Goal: Communication & Community: Answer question/provide support

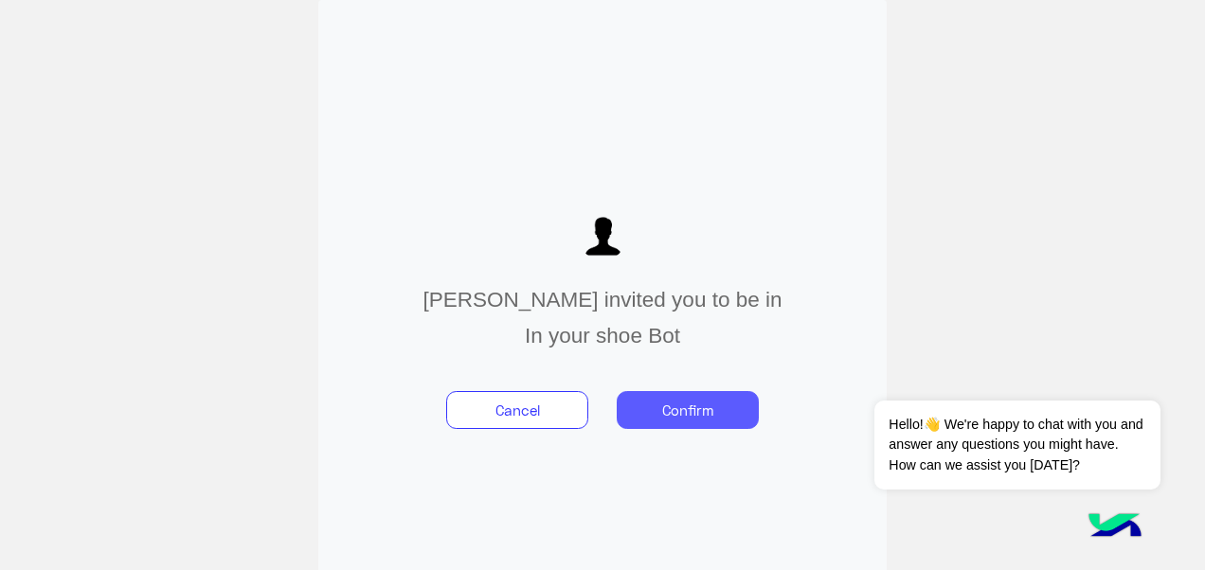
click at [732, 403] on button "Confirm" at bounding box center [688, 410] width 142 height 38
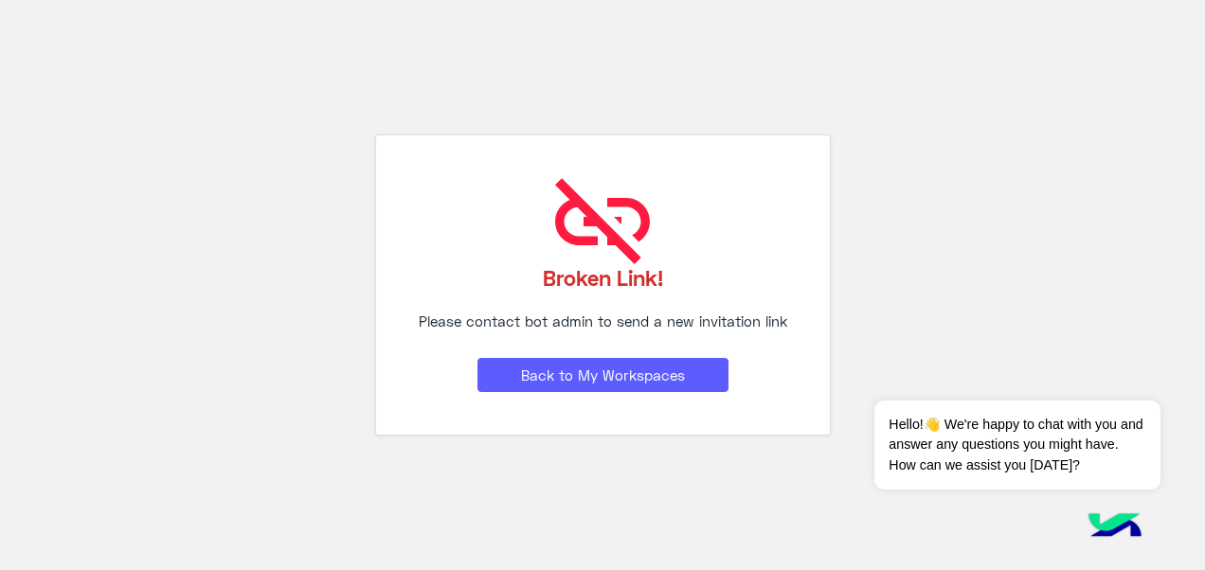
click at [686, 375] on button "Back to My Workspaces" at bounding box center [602, 375] width 251 height 34
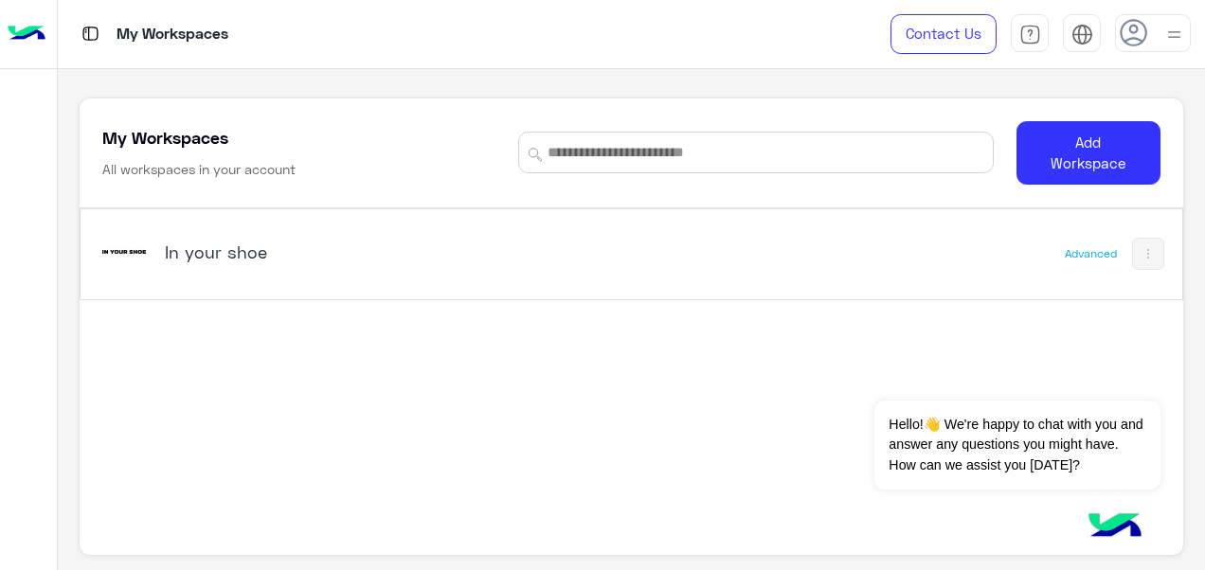
click at [188, 265] on div "In your shoe" at bounding box center [418, 253] width 639 height 55
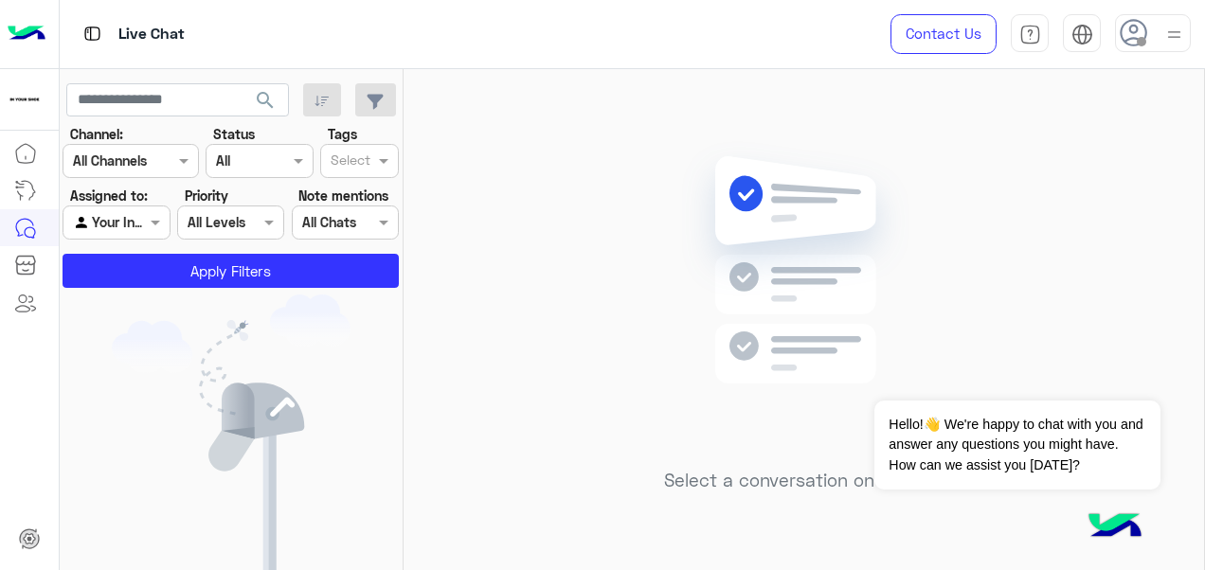
click at [1171, 40] on img at bounding box center [1174, 35] width 24 height 24
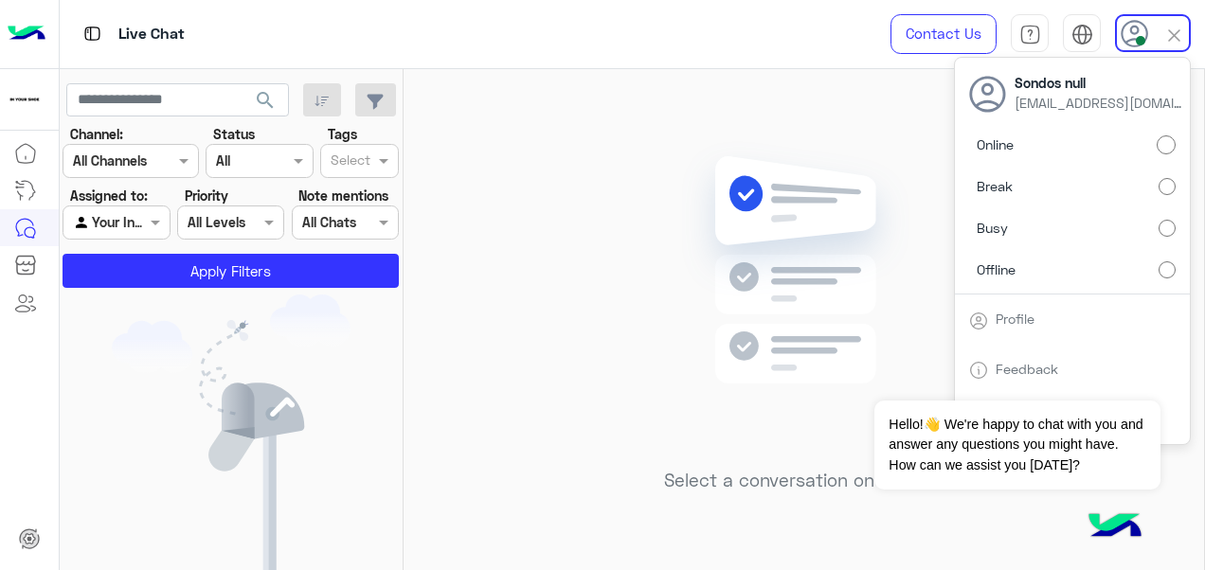
click at [794, 57] on div "Live Chat" at bounding box center [441, 34] width 763 height 68
click at [820, 81] on div "Select a conversation on the left" at bounding box center [803, 323] width 800 height 509
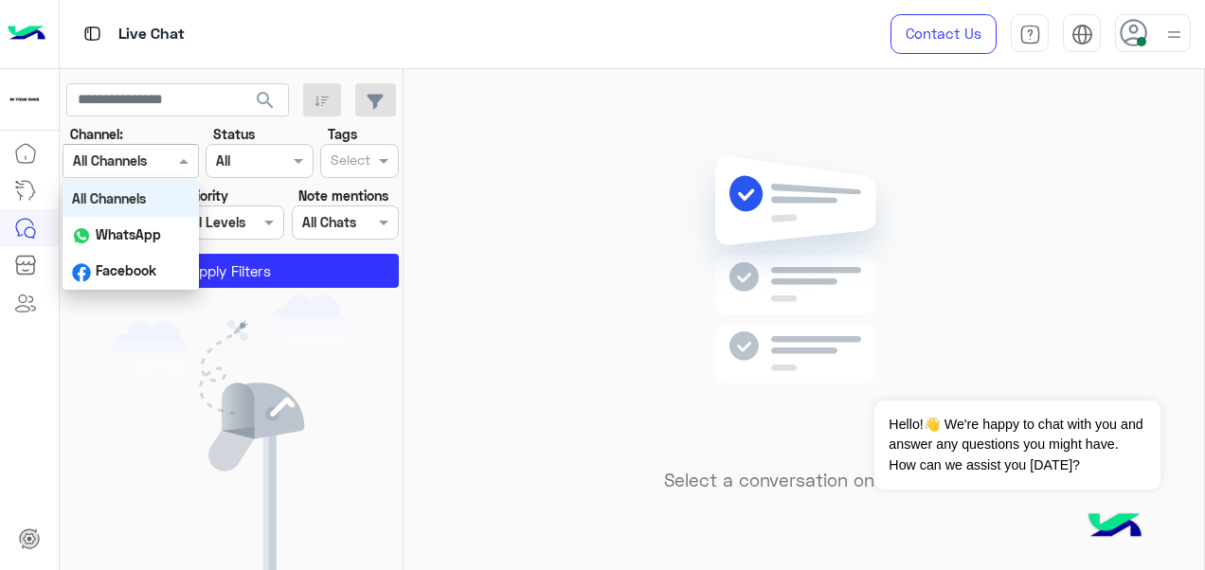
click at [181, 153] on span at bounding box center [186, 161] width 24 height 20
click at [153, 236] on b "WhatsApp" at bounding box center [128, 234] width 65 height 16
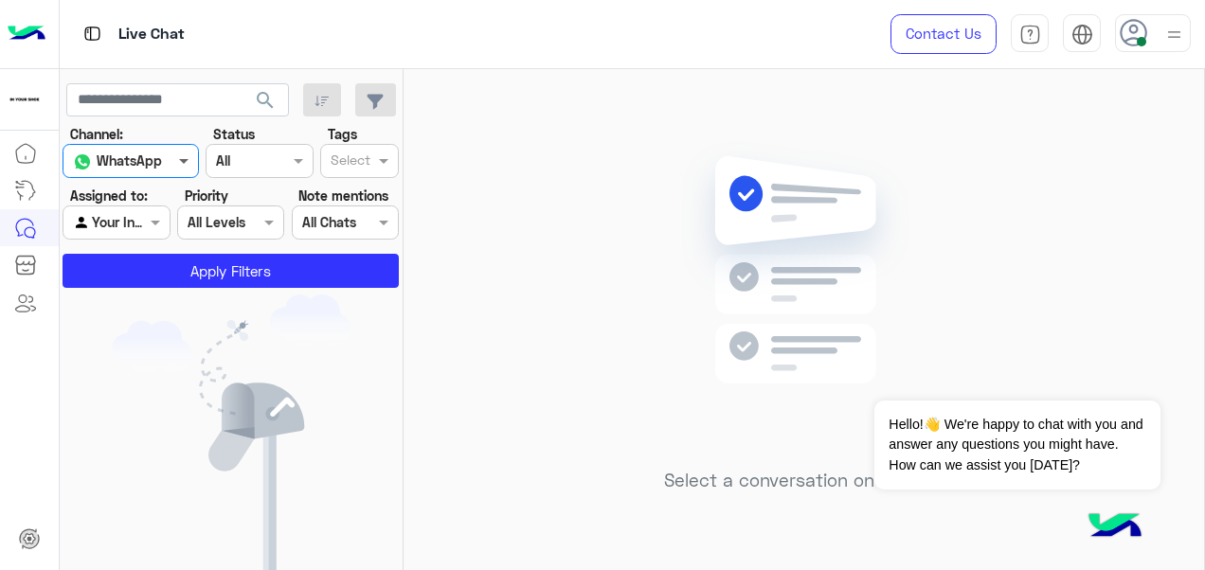
click at [177, 152] on span at bounding box center [186, 161] width 24 height 20
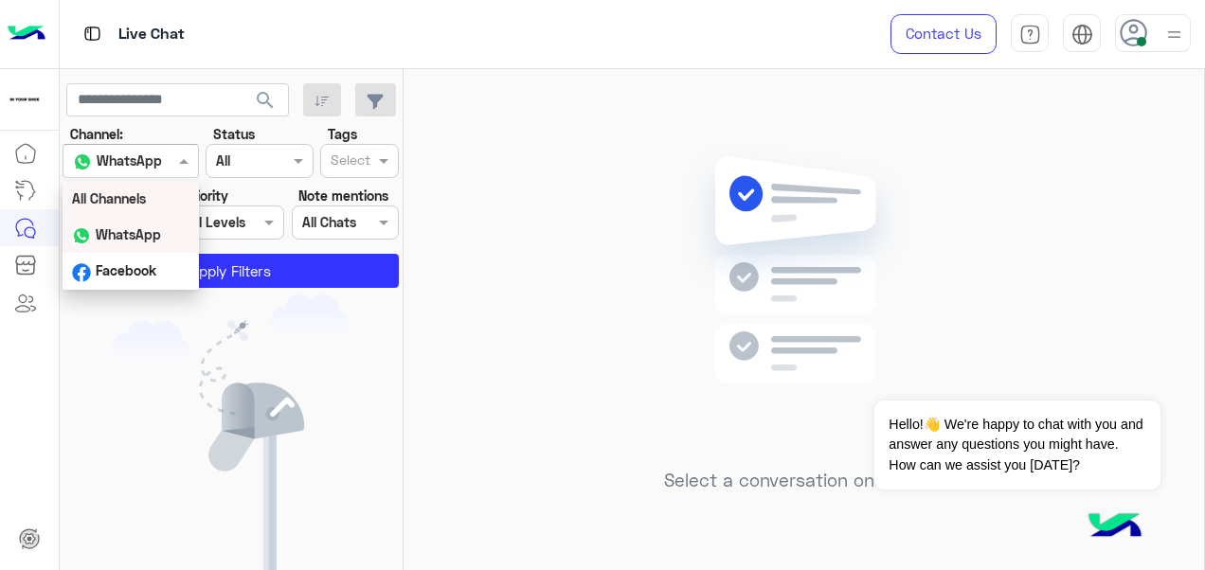
click at [177, 191] on div "All Channels" at bounding box center [131, 198] width 136 height 35
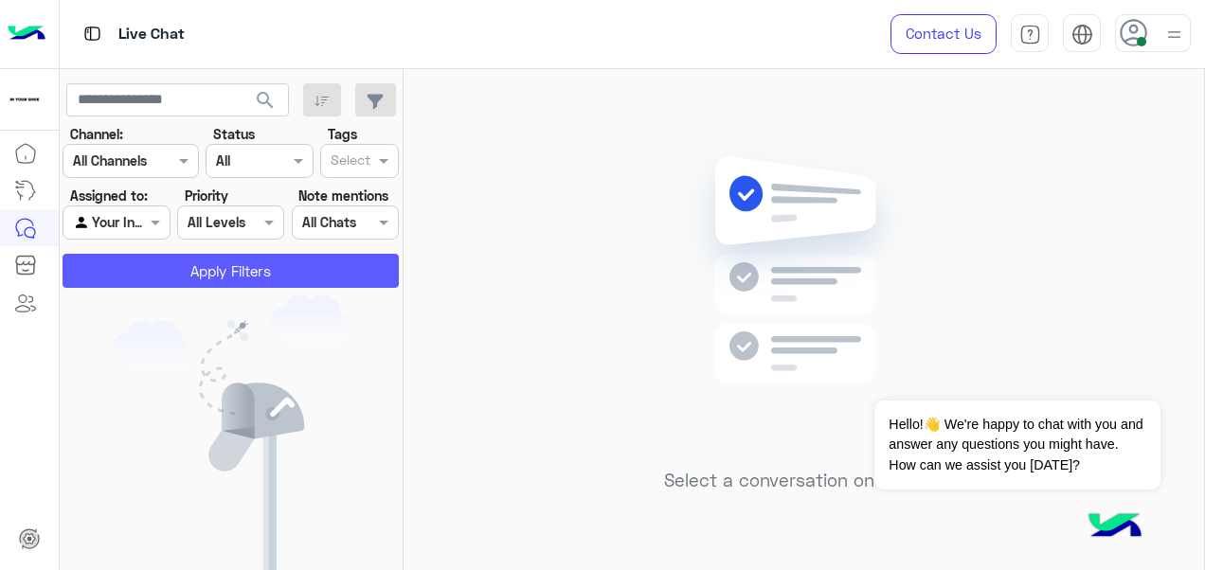
click at [343, 267] on button "Apply Filters" at bounding box center [231, 271] width 336 height 34
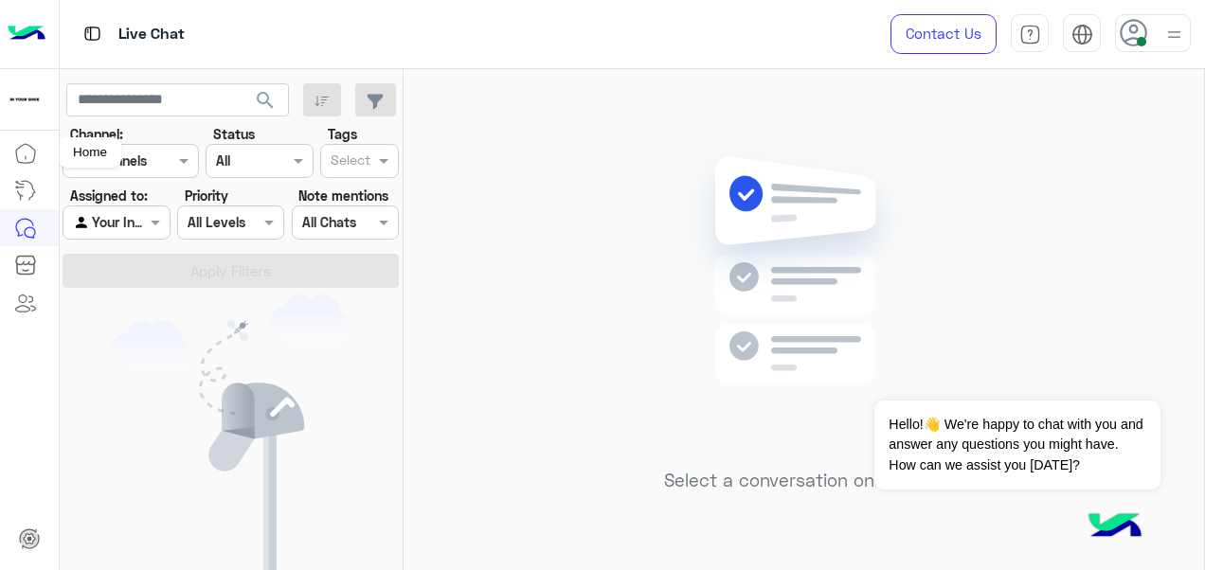
click at [26, 157] on icon at bounding box center [26, 157] width 0 height 3
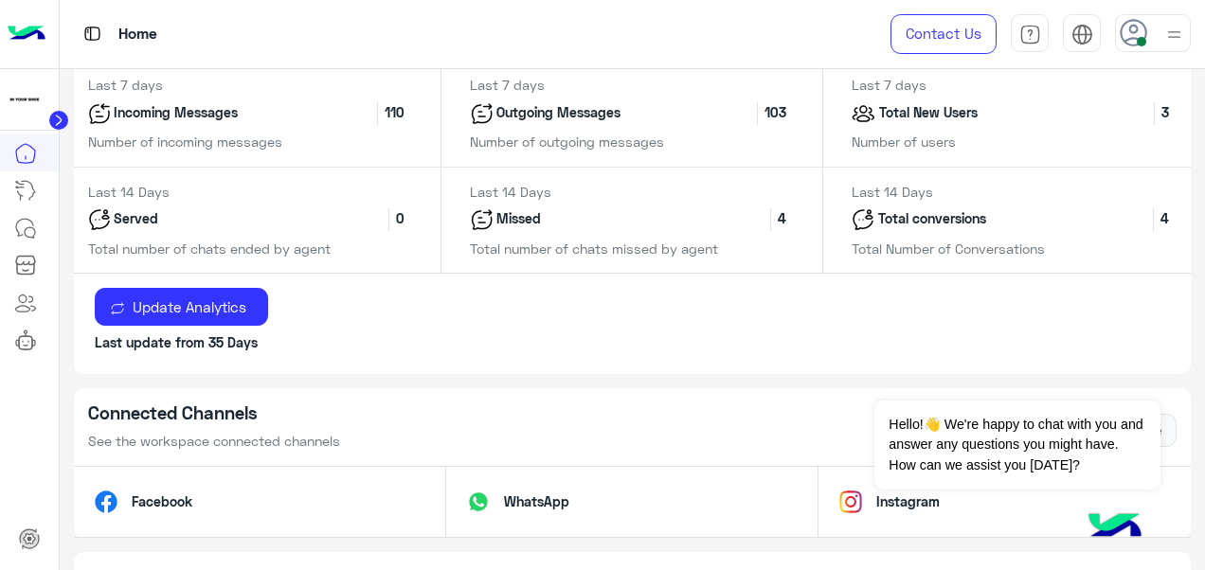
scroll to position [852, 0]
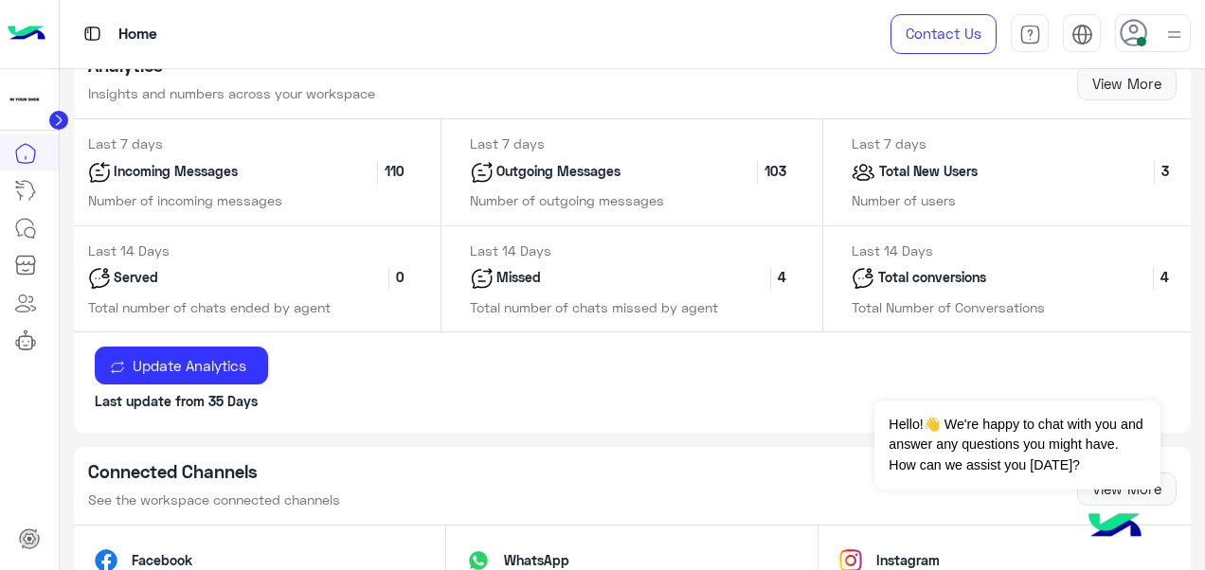
click at [1039, 287] on div "Total conversions 4" at bounding box center [1013, 278] width 353 height 37
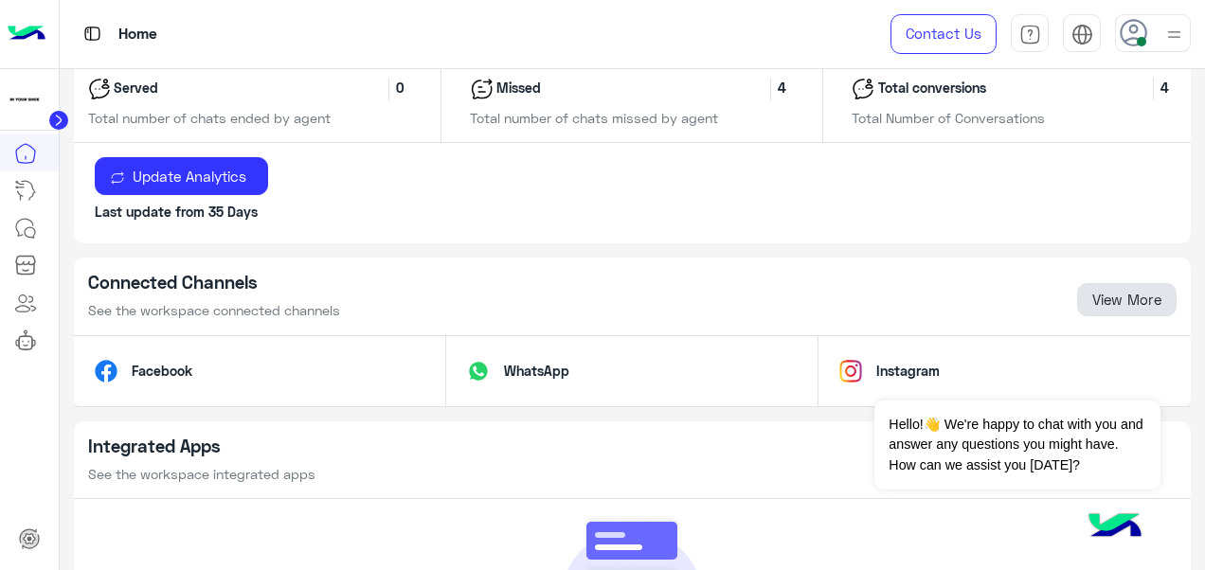
click at [1084, 300] on link "View More" at bounding box center [1126, 300] width 99 height 34
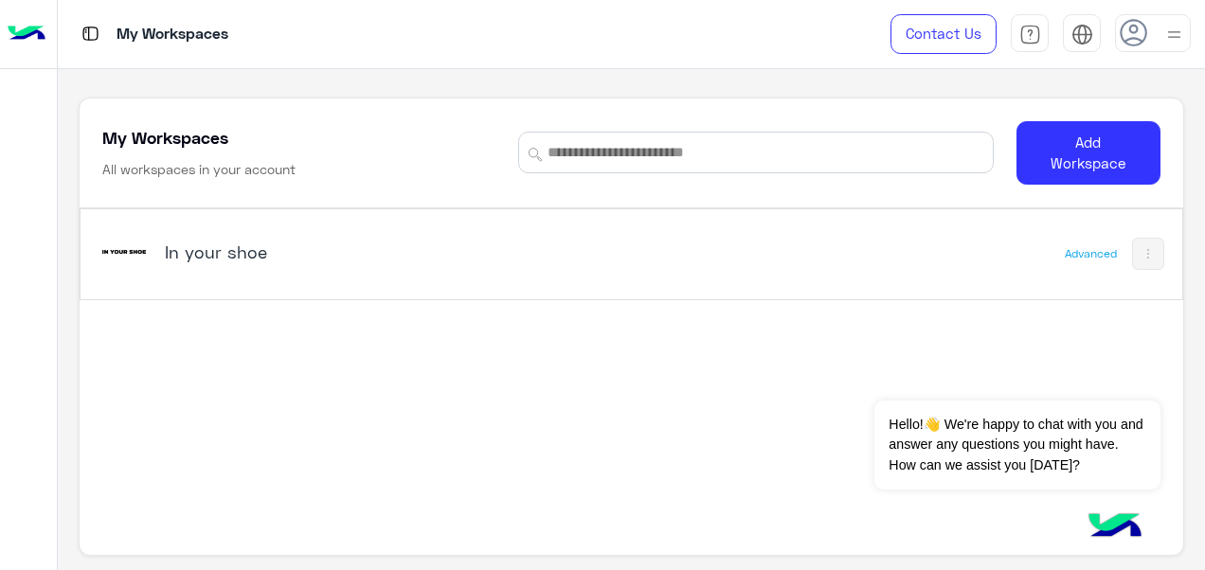
click at [233, 242] on h5 "In your shoe" at bounding box center [357, 252] width 384 height 23
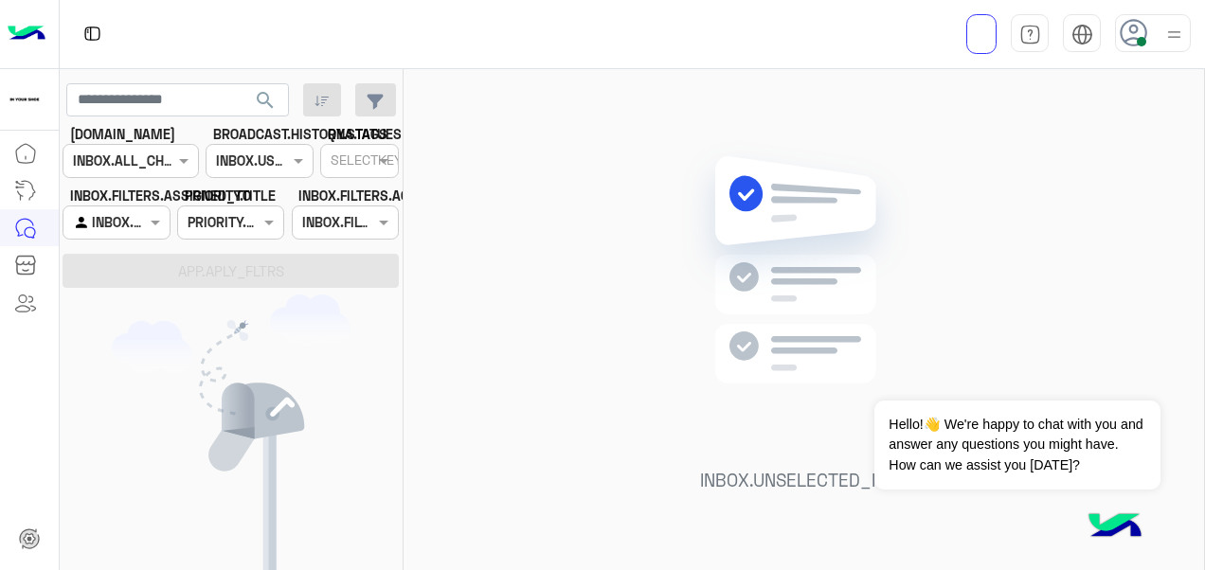
click at [159, 161] on div at bounding box center [130, 161] width 134 height 22
click at [482, 339] on div "INBOX.UNSELECTED_MSG" at bounding box center [803, 323] width 800 height 509
click at [32, 42] on img at bounding box center [27, 34] width 38 height 40
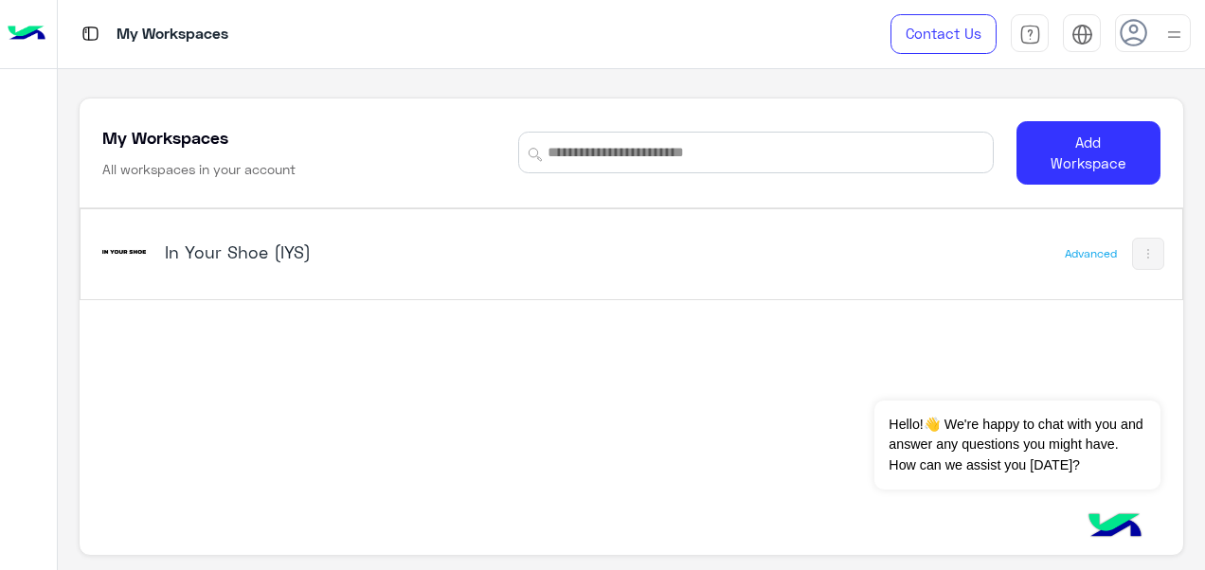
click at [1138, 267] on button at bounding box center [1148, 254] width 32 height 32
click at [934, 349] on div at bounding box center [602, 285] width 1205 height 570
click at [225, 270] on div "In Your Shoe (IYS)" at bounding box center [418, 253] width 639 height 55
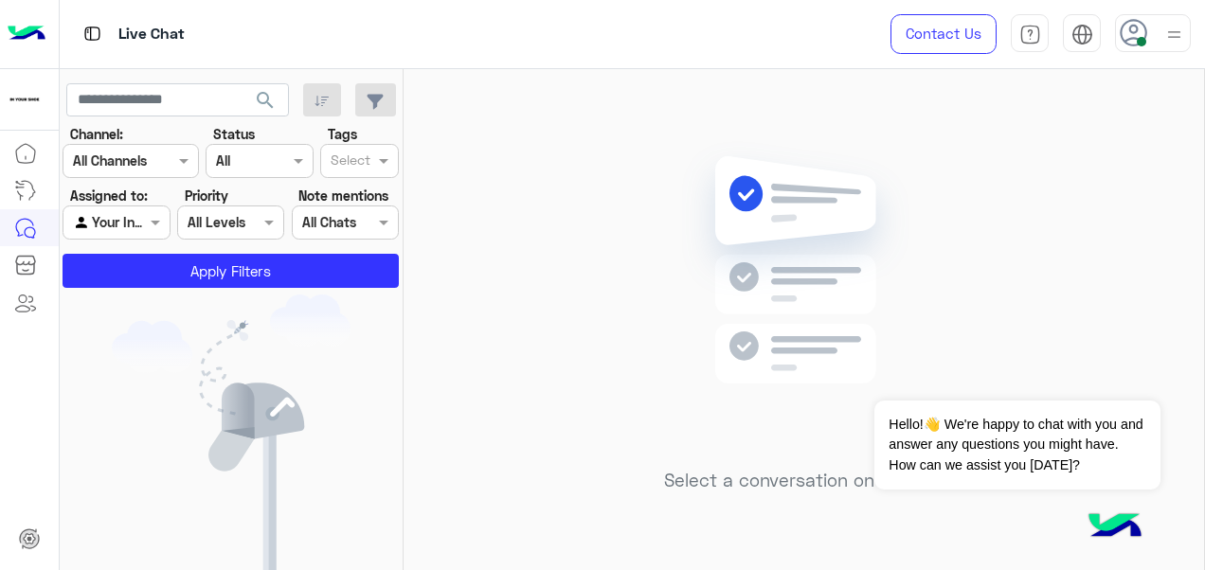
click at [1188, 42] on div at bounding box center [1153, 33] width 76 height 38
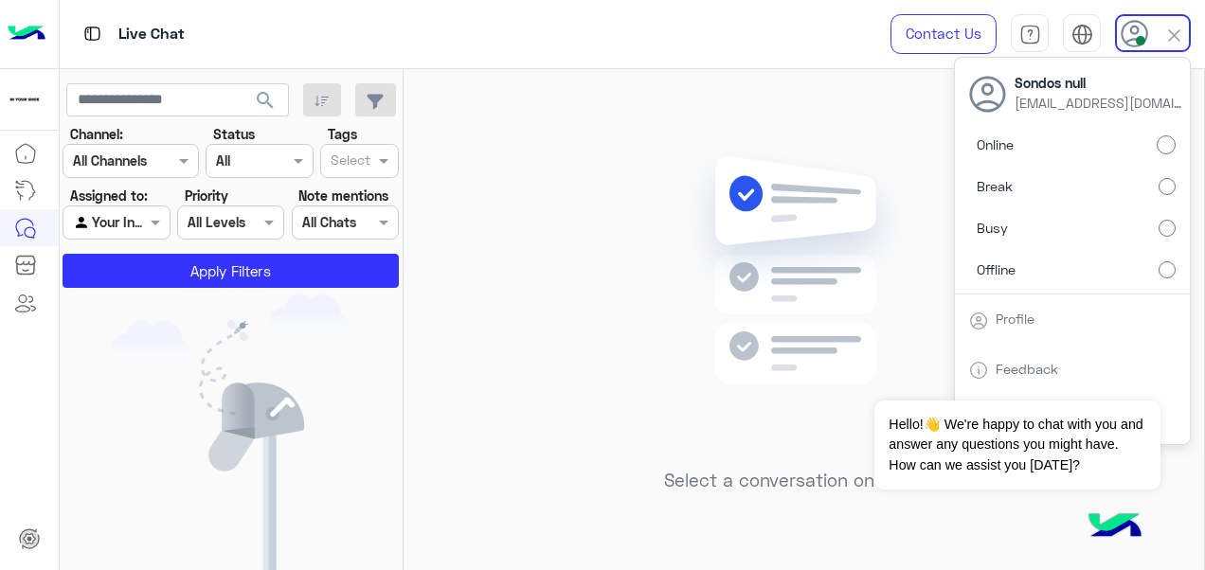
click at [604, 30] on div "Live Chat" at bounding box center [441, 34] width 763 height 68
click at [656, 53] on div "Live Chat" at bounding box center [441, 34] width 763 height 68
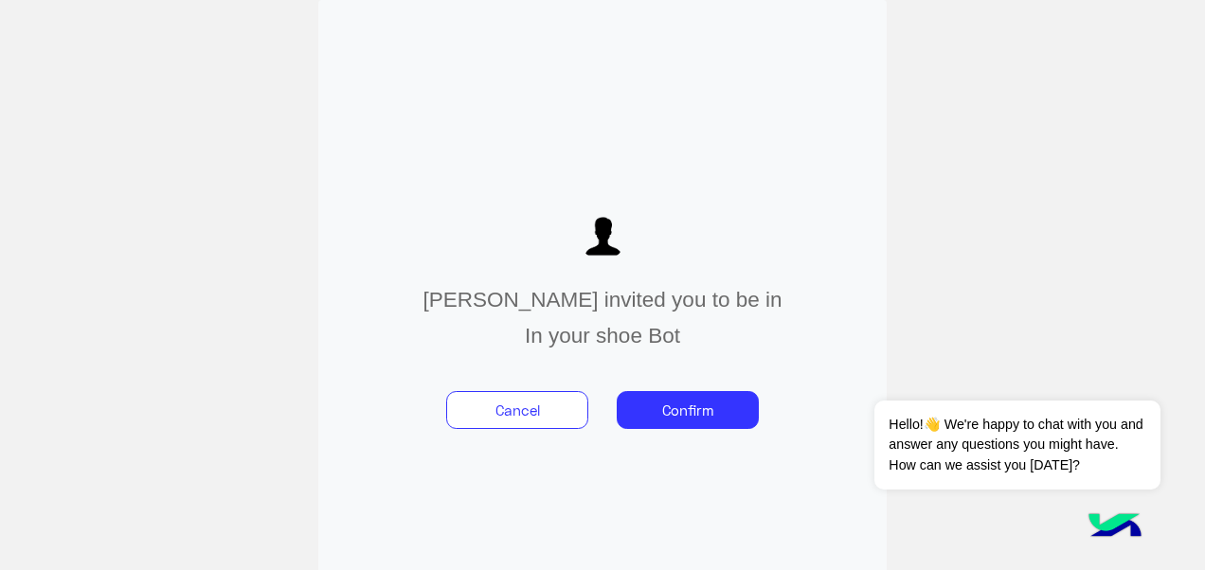
click at [721, 434] on div "Cancel Confirm" at bounding box center [602, 405] width 341 height 76
click at [706, 415] on button "Confirm" at bounding box center [688, 410] width 142 height 38
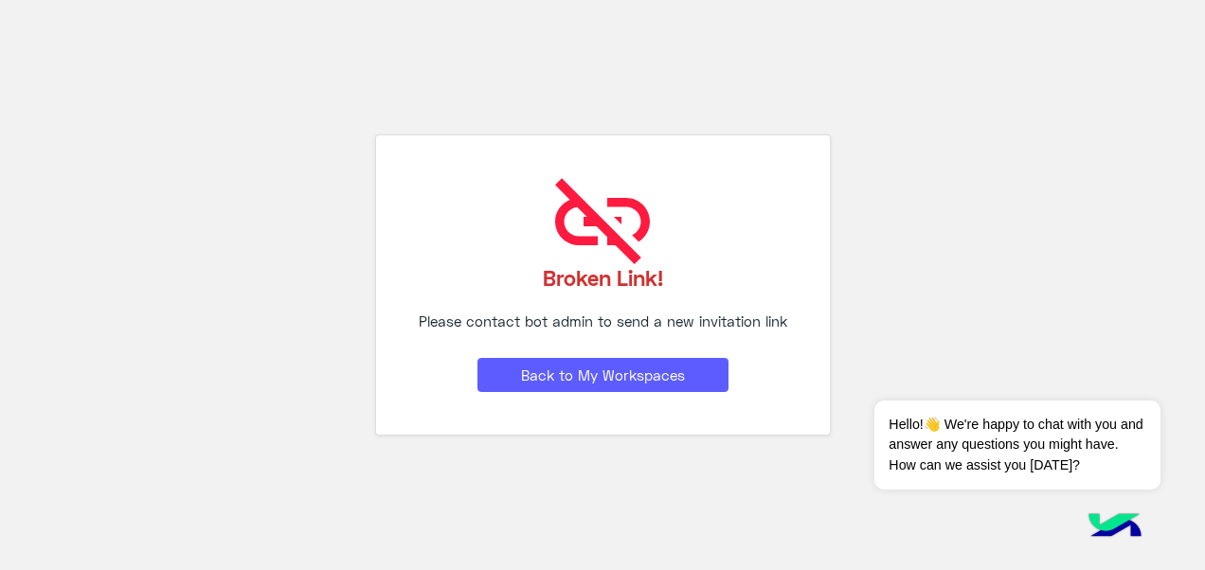
click at [618, 388] on button "Back to My Workspaces" at bounding box center [602, 375] width 251 height 34
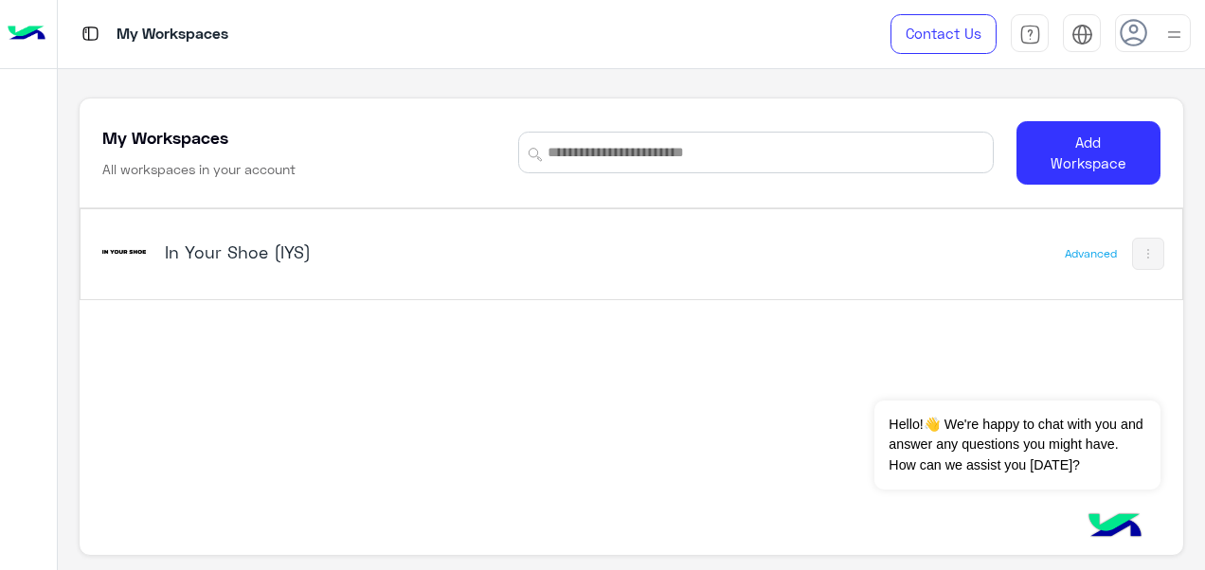
click at [188, 237] on div "In Your Shoe (IYS)" at bounding box center [418, 253] width 639 height 55
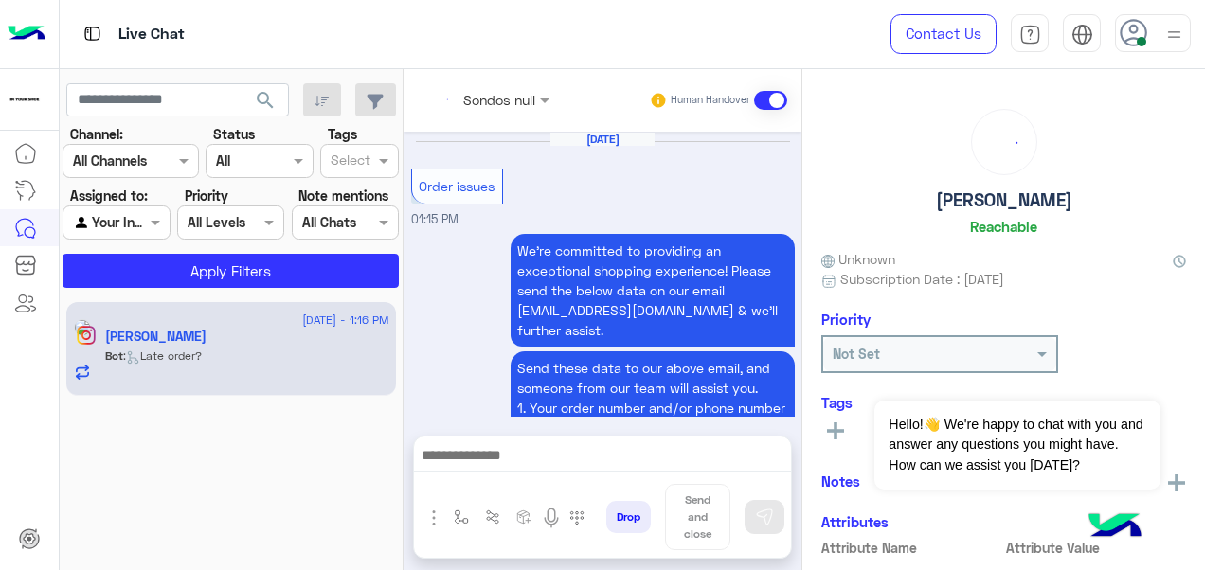
scroll to position [952, 0]
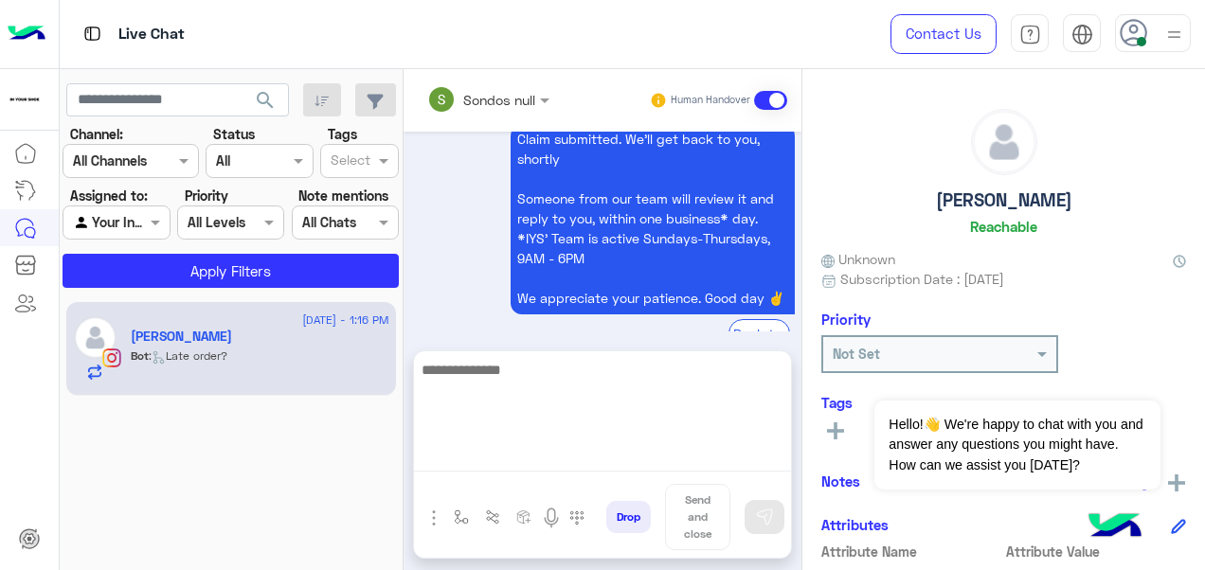
click at [658, 469] on textarea at bounding box center [602, 415] width 377 height 114
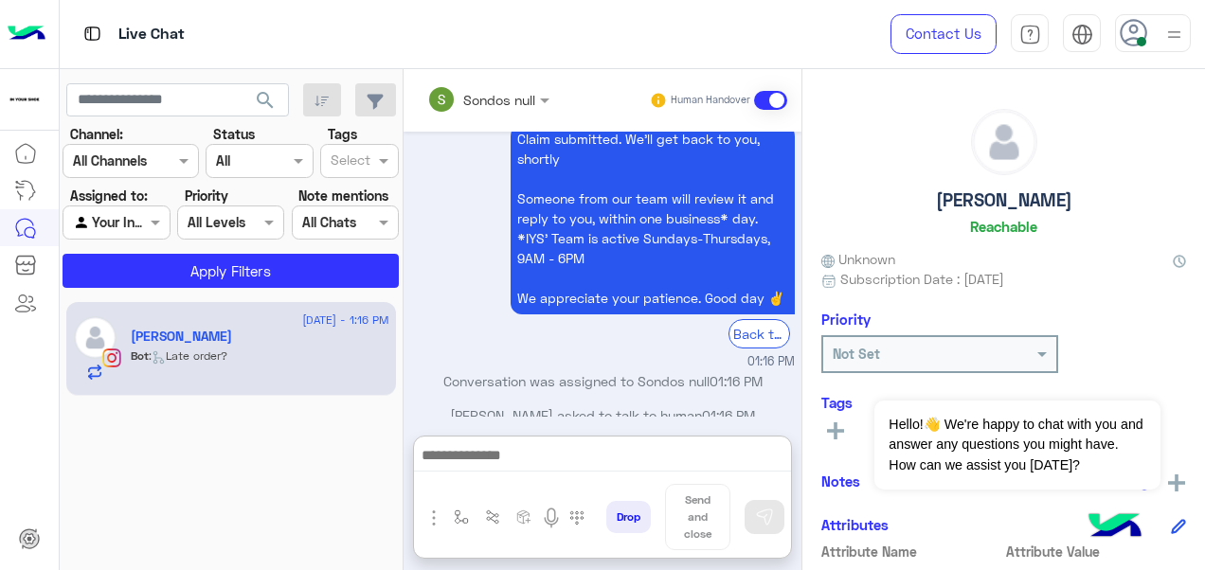
click at [625, 519] on button "Drop" at bounding box center [628, 517] width 45 height 32
